Goal: Task Accomplishment & Management: Use online tool/utility

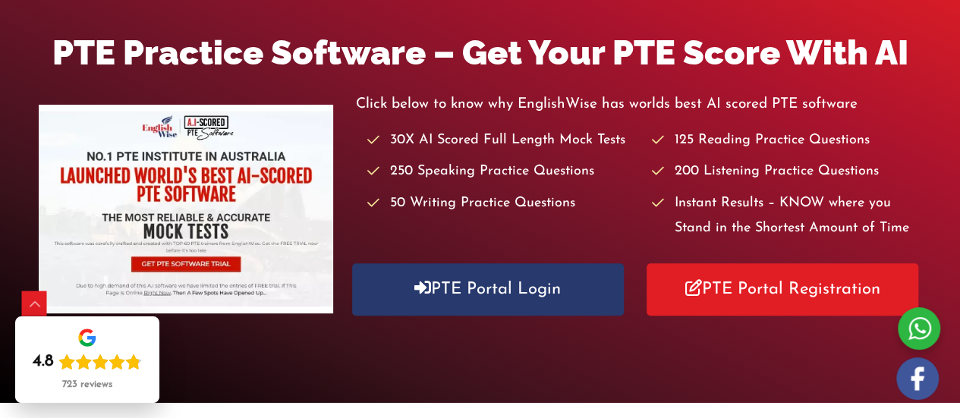
scroll to position [238, 0]
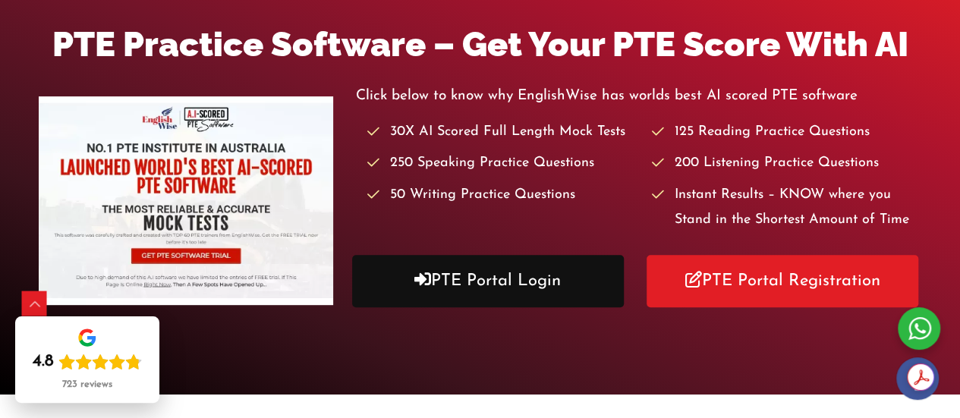
click at [520, 281] on link "PTE Portal Login" at bounding box center [488, 281] width 272 height 52
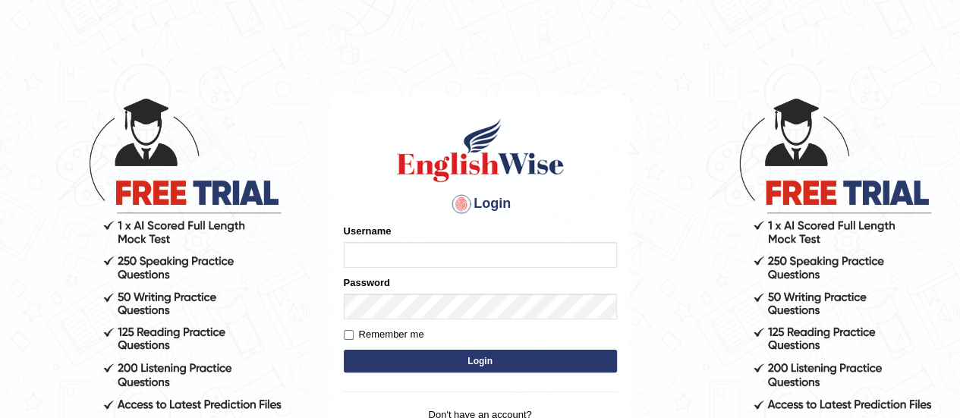
type input "ruphadkkr"
click at [351, 335] on input "Remember me" at bounding box center [349, 335] width 10 height 10
checkbox input "true"
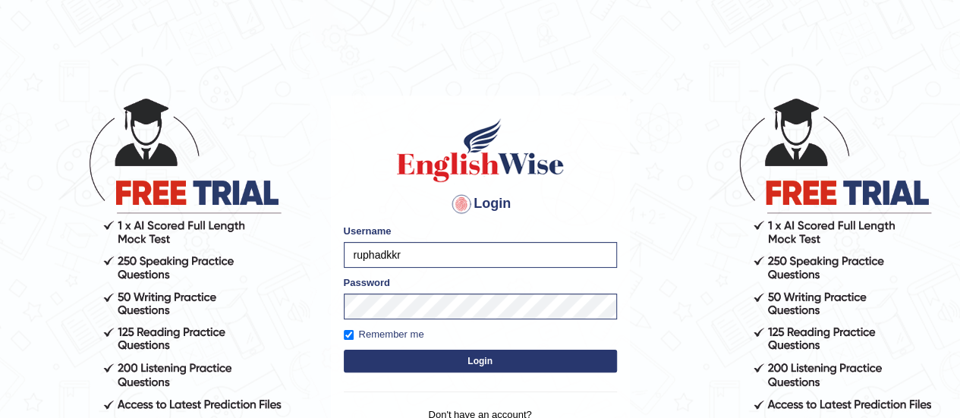
click at [412, 359] on button "Login" at bounding box center [480, 361] width 273 height 23
